Goal: Task Accomplishment & Management: Complete application form

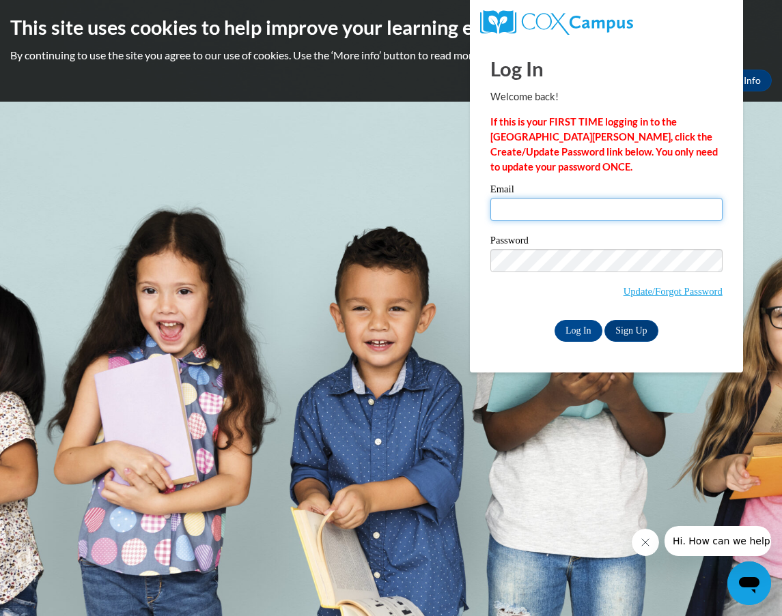
drag, startPoint x: 501, startPoint y: 205, endPoint x: 515, endPoint y: 205, distance: 13.7
click at [502, 205] on input "Email" at bounding box center [606, 209] width 232 height 23
type input "[EMAIL_ADDRESS][DOMAIN_NAME]"
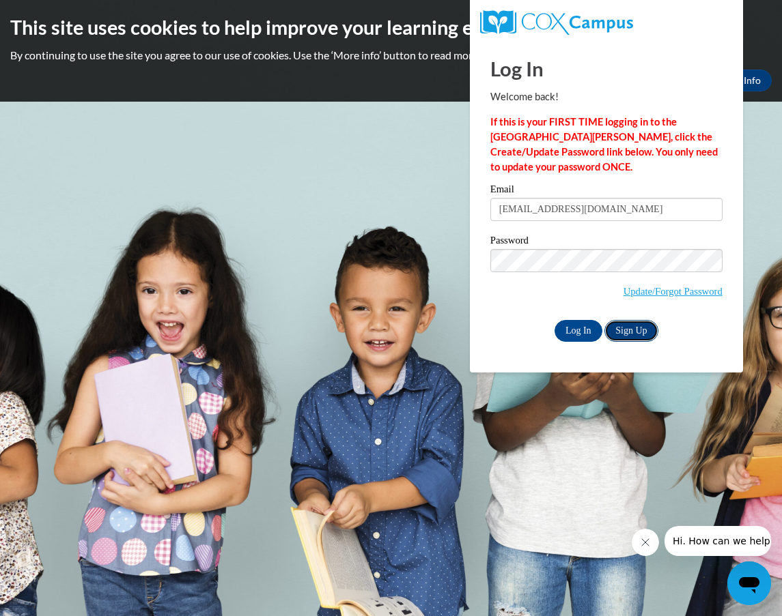
click at [635, 328] on link "Sign Up" at bounding box center [630, 331] width 53 height 22
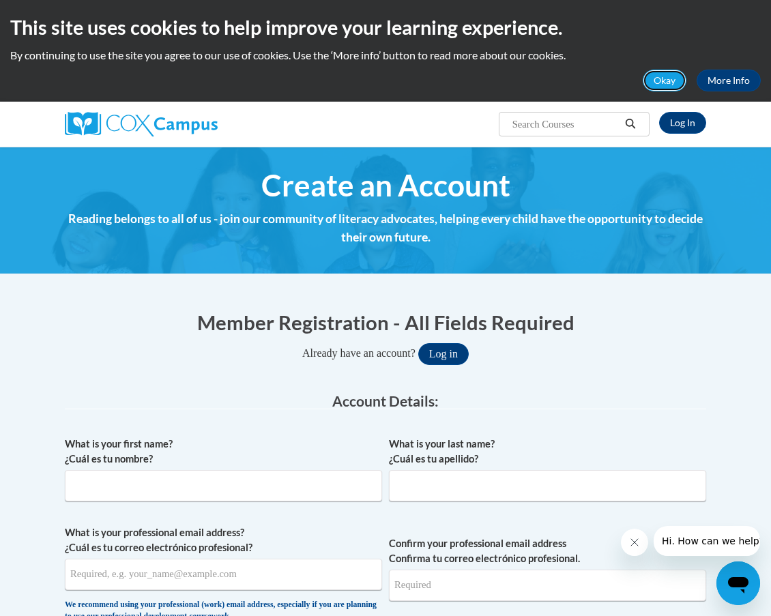
click at [660, 80] on button "Okay" at bounding box center [665, 81] width 44 height 22
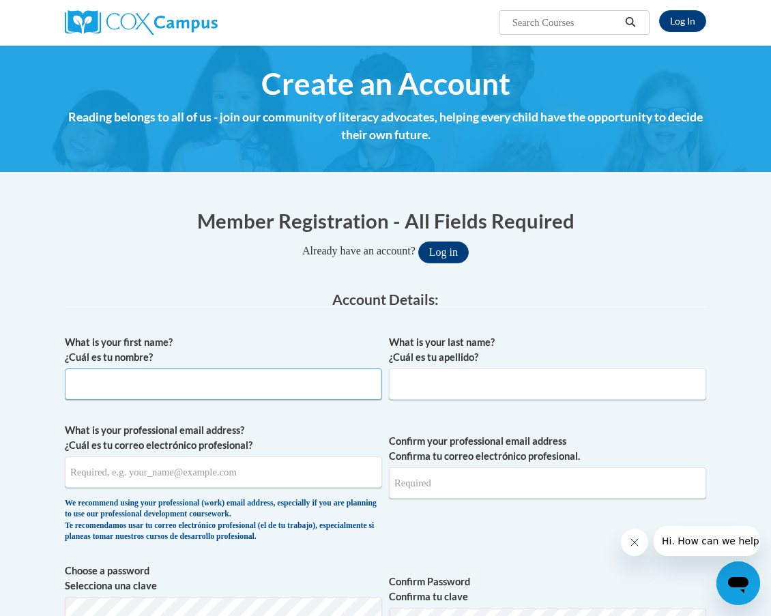
click at [122, 379] on input "What is your first name? ¿Cuál es tu nombre?" at bounding box center [223, 384] width 317 height 31
type input "[PERSON_NAME]"
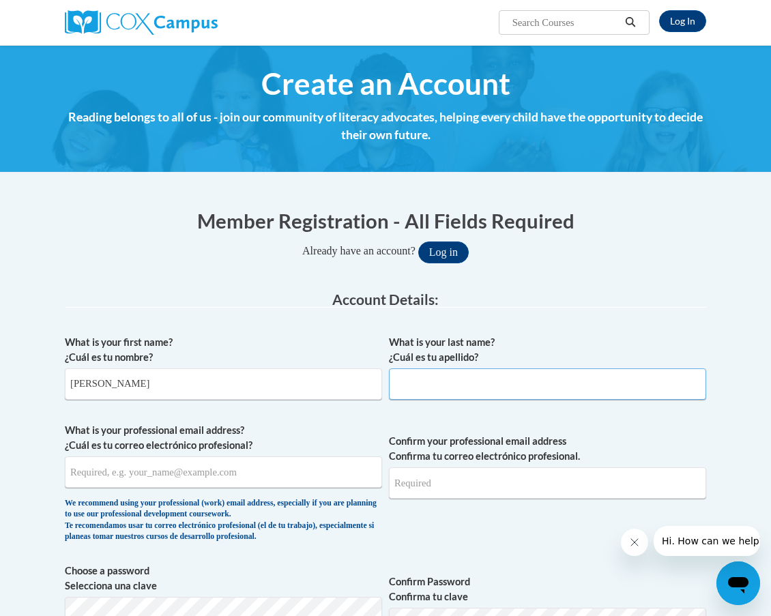
type input "[PERSON_NAME]"
type input "[EMAIL_ADDRESS][DOMAIN_NAME]"
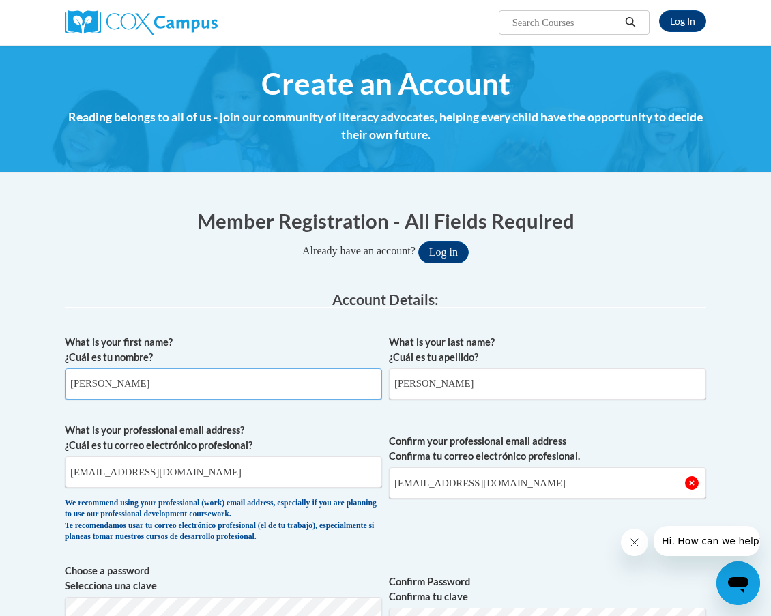
scroll to position [205, 0]
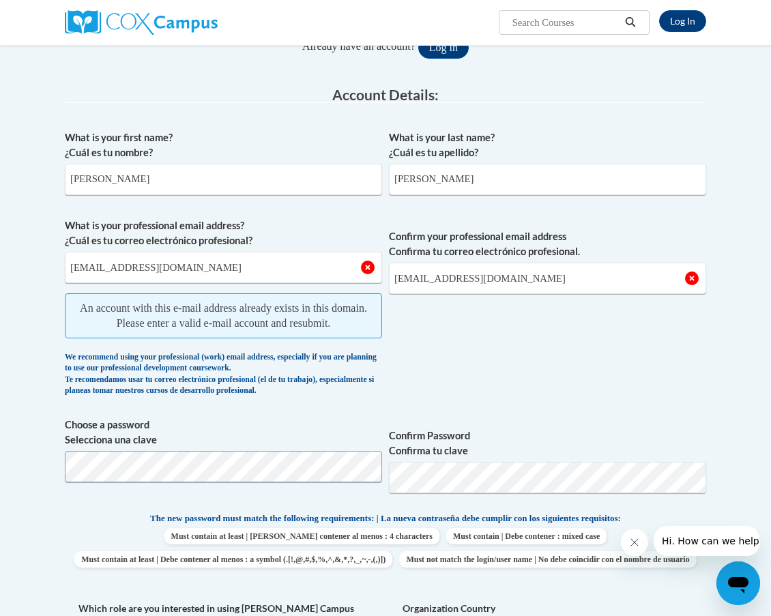
click at [0, 412] on html "Log In Search Search... Create an Account Reading belongs to all of us - join o…" at bounding box center [385, 103] width 771 height 616
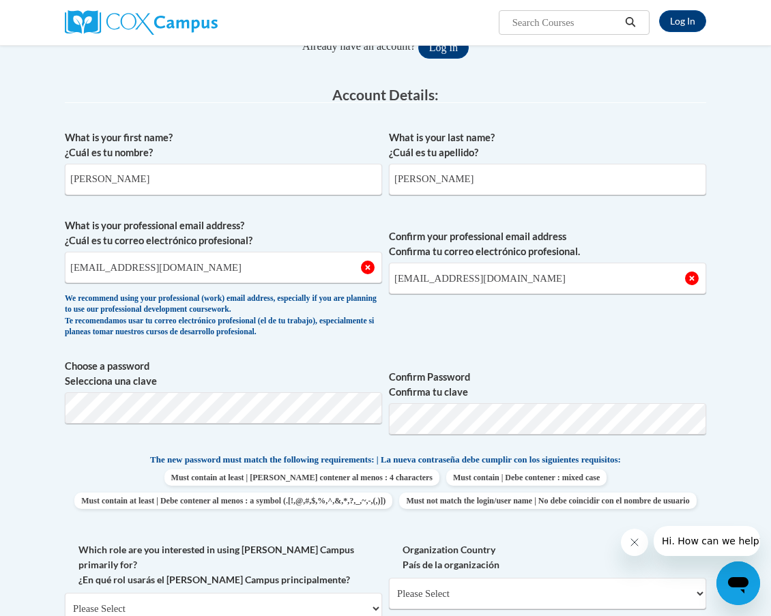
click at [627, 348] on div "What is your first name? ¿Cuál es tu nombre? [PERSON_NAME] What is your last na…" at bounding box center [386, 454] width 642 height 660
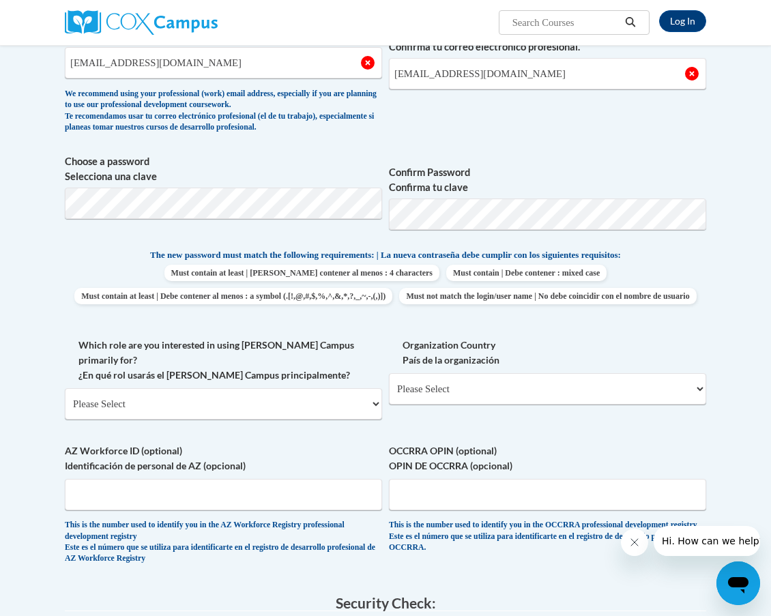
scroll to position [546, 0]
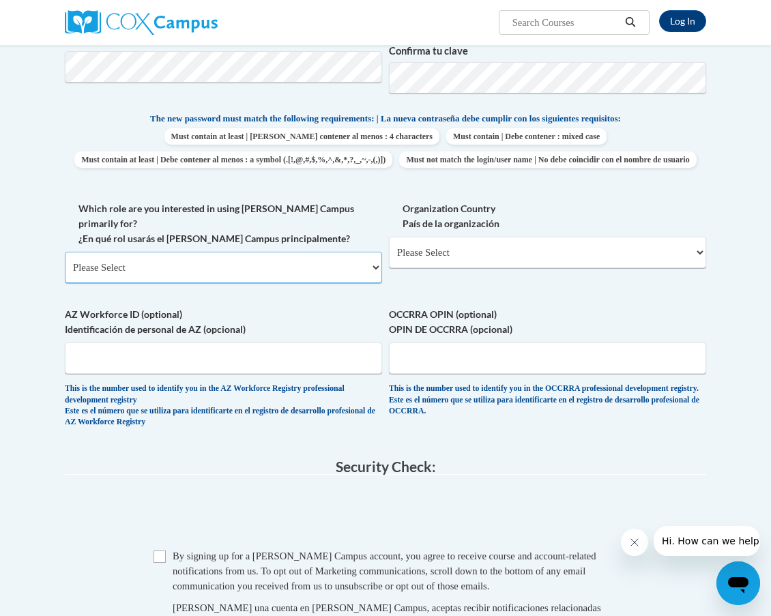
click at [373, 273] on select "Please Select College/University | Colegio/Universidad Community/Nonprofit Part…" at bounding box center [223, 267] width 317 height 31
select select "fbf2d438-af2f-41f8-98f1-81c410e29de3"
click at [65, 259] on select "Please Select College/University | Colegio/Universidad Community/Nonprofit Part…" at bounding box center [223, 267] width 317 height 31
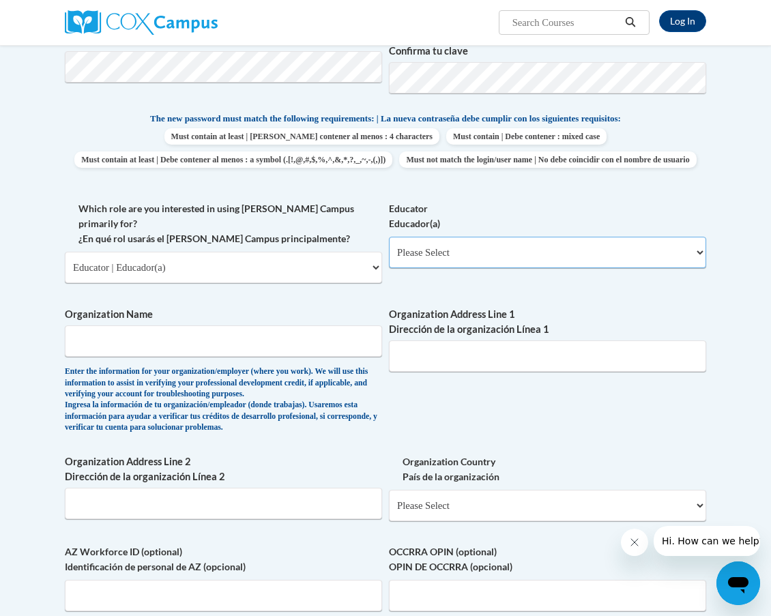
click at [455, 268] on select "Please Select Early Learning/Daycare Teacher/Family Home Care Provider | Maestr…" at bounding box center [547, 252] width 317 height 31
select select "8e40623d-54d0-45cd-9f92-5df65cd3f8cf"
click at [389, 259] on select "Please Select Early Learning/Daycare Teacher/Family Home Care Provider | Maestr…" at bounding box center [547, 252] width 317 height 31
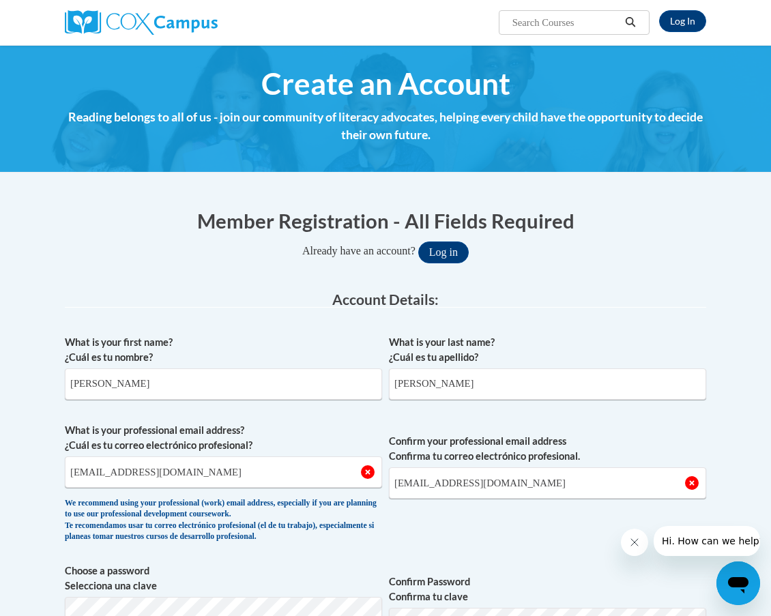
scroll to position [137, 0]
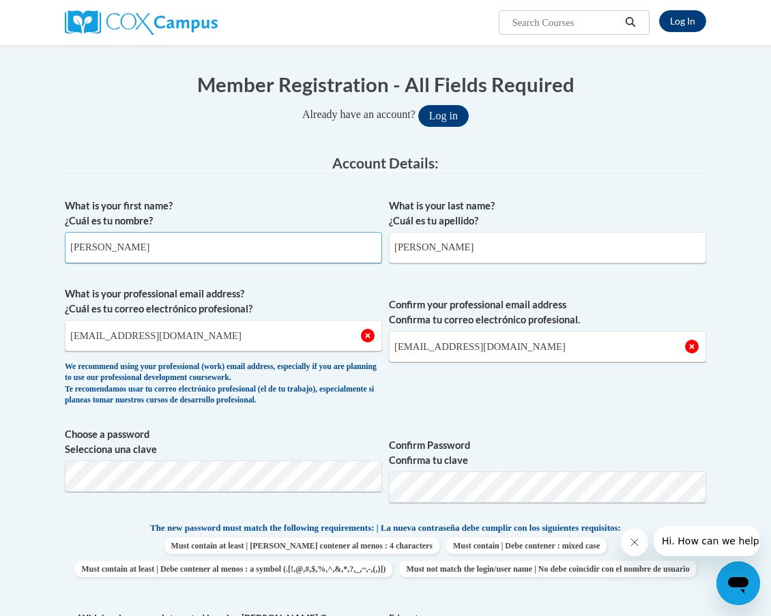
click at [118, 257] on input "[PERSON_NAME]" at bounding box center [223, 247] width 317 height 31
drag, startPoint x: 118, startPoint y: 249, endPoint x: 1, endPoint y: 238, distance: 117.3
drag, startPoint x: 430, startPoint y: 246, endPoint x: 329, endPoint y: 253, distance: 101.3
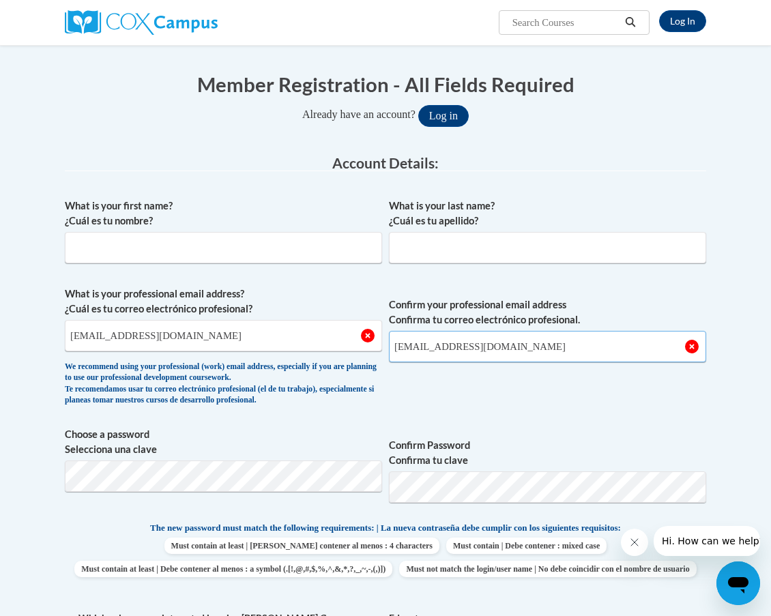
drag, startPoint x: 533, startPoint y: 344, endPoint x: 358, endPoint y: 362, distance: 175.7
click at [380, 365] on span "What is your professional email address? ¿Cuál es tu correo electrónico profesi…" at bounding box center [386, 350] width 642 height 126
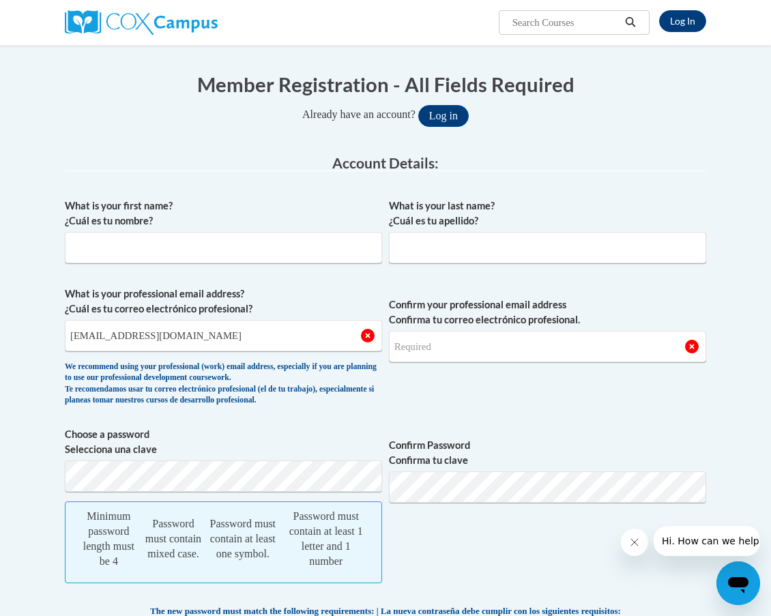
click at [523, 453] on label "Confirm Password Confirma tu clave" at bounding box center [547, 453] width 317 height 30
click at [315, 483] on span "Choose a password Selecciona una clave Minimum password length must be 4 Passwo…" at bounding box center [386, 512] width 642 height 171
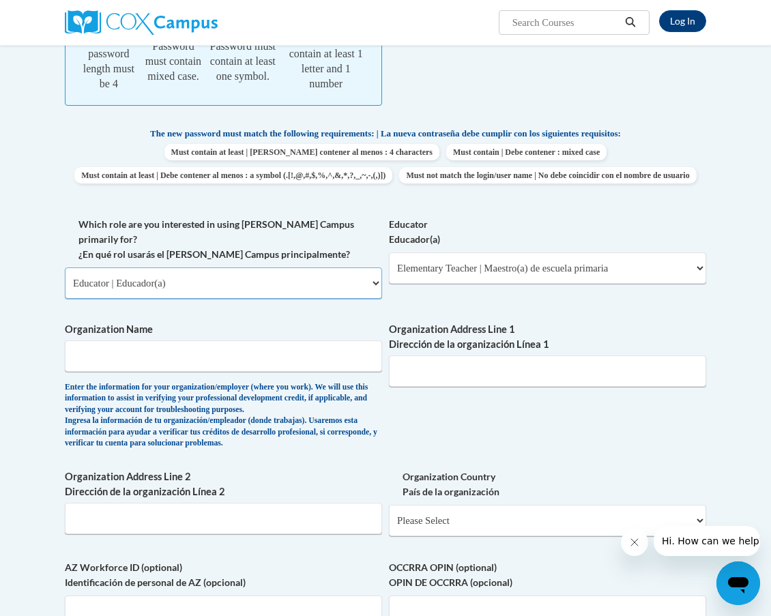
click at [207, 299] on select "Please Select College/University | Colegio/Universidad Community/Nonprofit Part…" at bounding box center [223, 283] width 317 height 31
select select
click at [65, 290] on select "Please Select College/University | Colegio/Universidad Community/Nonprofit Part…" at bounding box center [223, 283] width 317 height 31
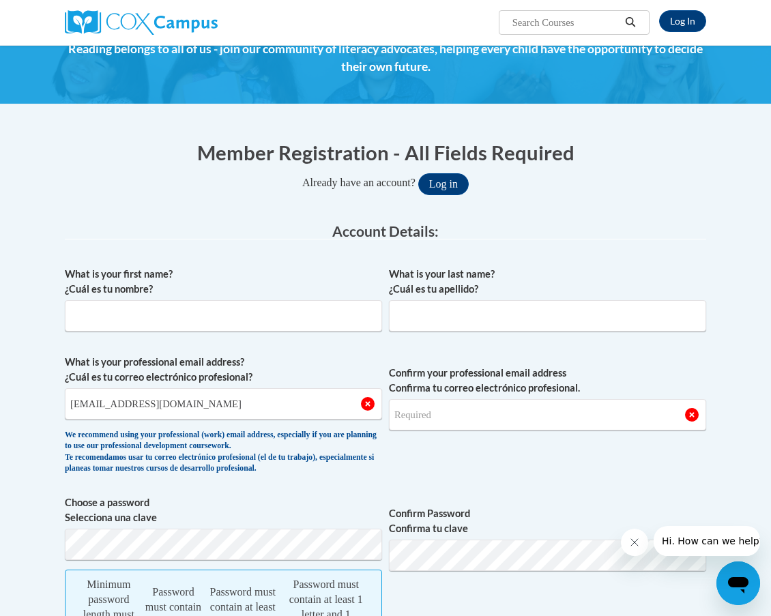
scroll to position [0, 0]
